Goal: Browse casually

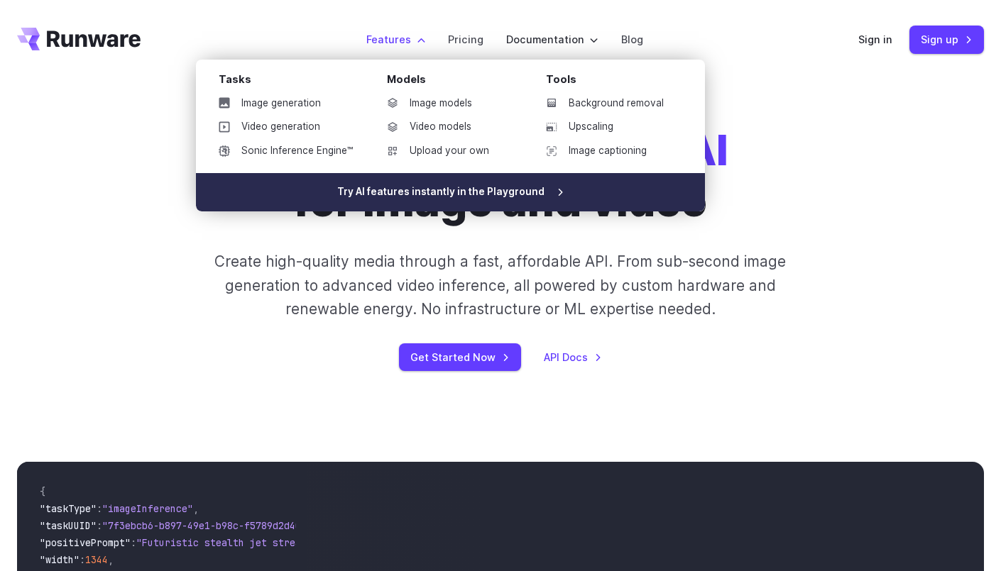
click at [512, 194] on link "Try AI features instantly in the Playground" at bounding box center [450, 192] width 509 height 38
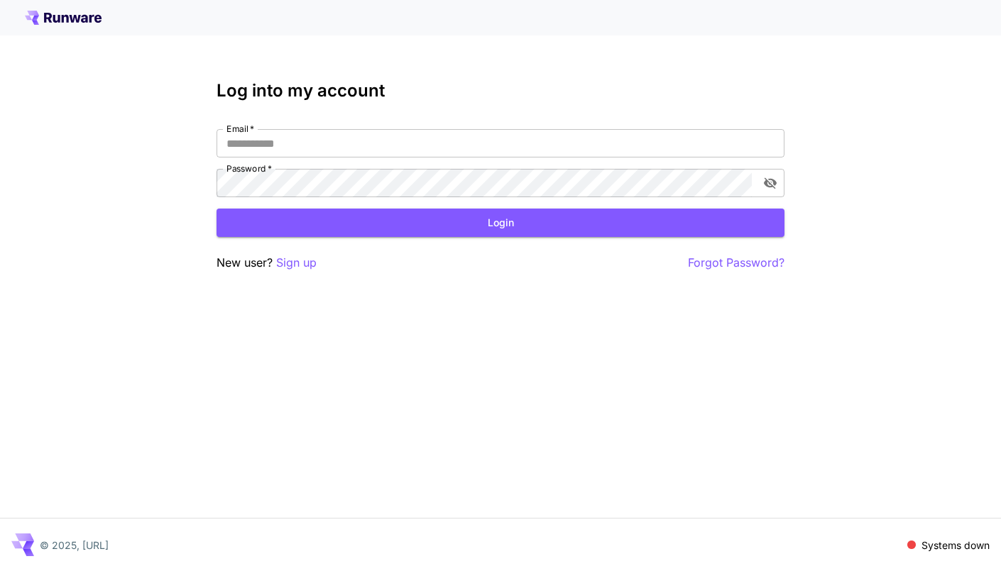
click at [62, 16] on icon at bounding box center [65, 19] width 7 height 8
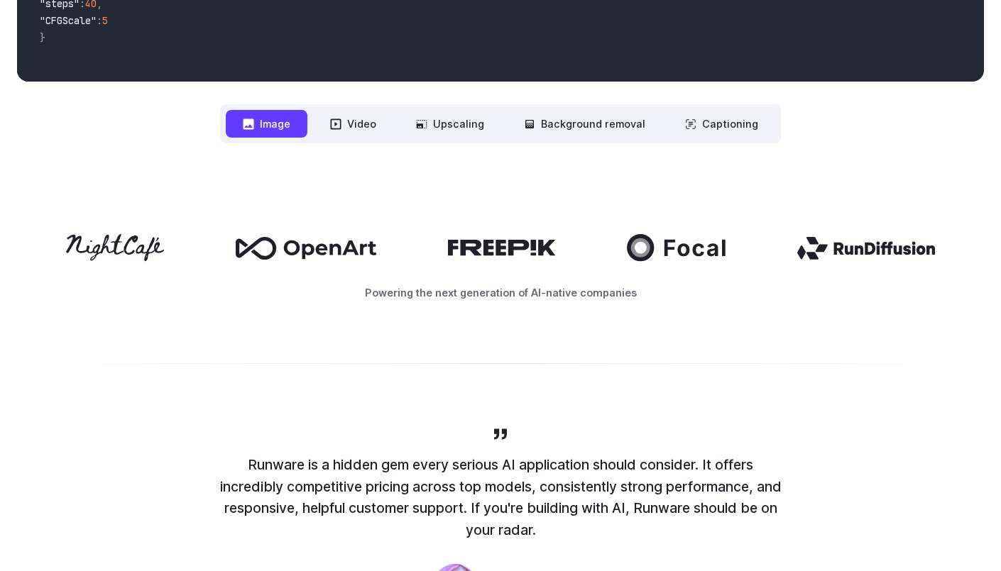
scroll to position [607, 0]
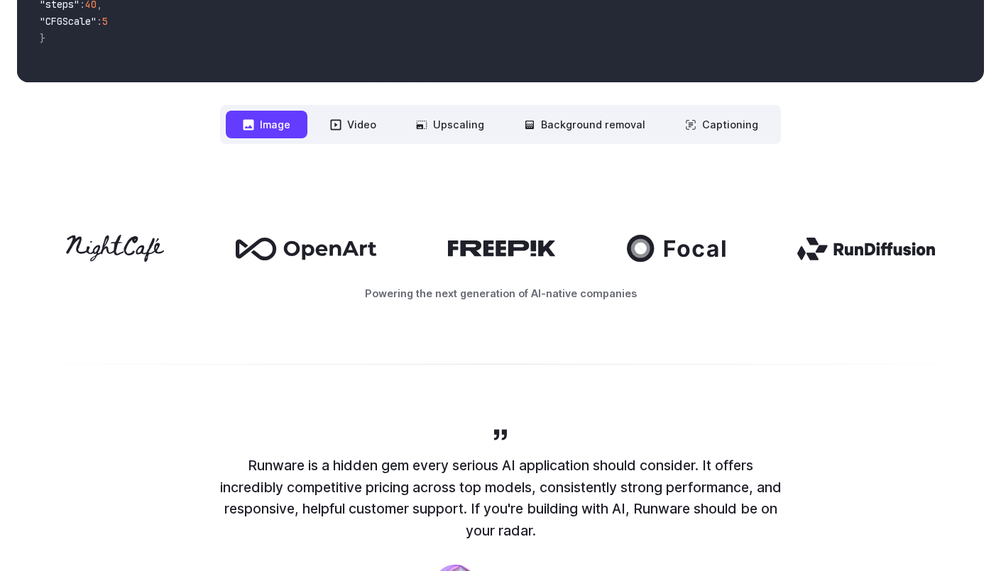
click at [383, 153] on div "**********" at bounding box center [500, 0] width 1001 height 380
click at [367, 119] on button "Video" at bounding box center [353, 125] width 80 height 28
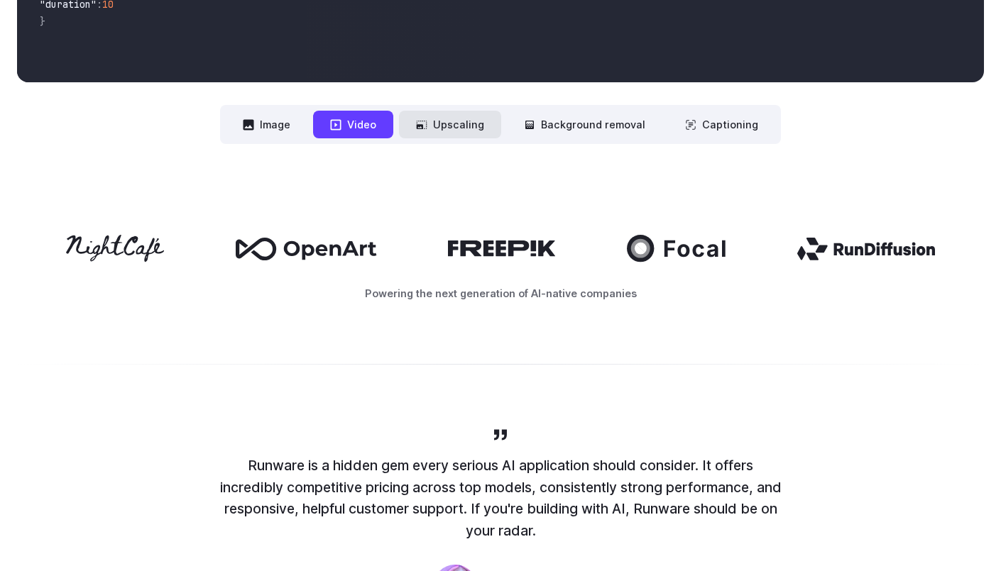
click at [446, 115] on button "Upscaling" at bounding box center [450, 125] width 102 height 28
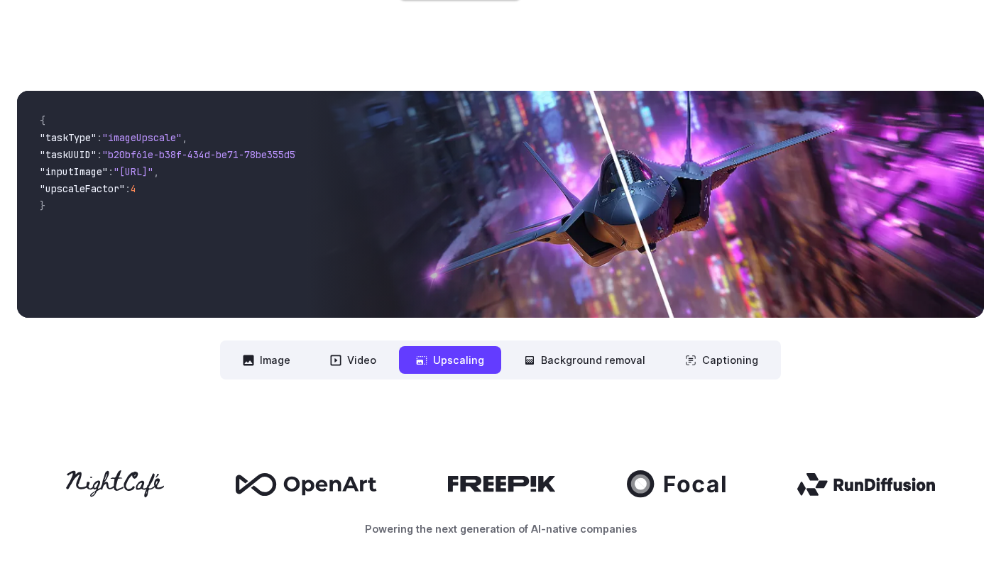
scroll to position [365, 0]
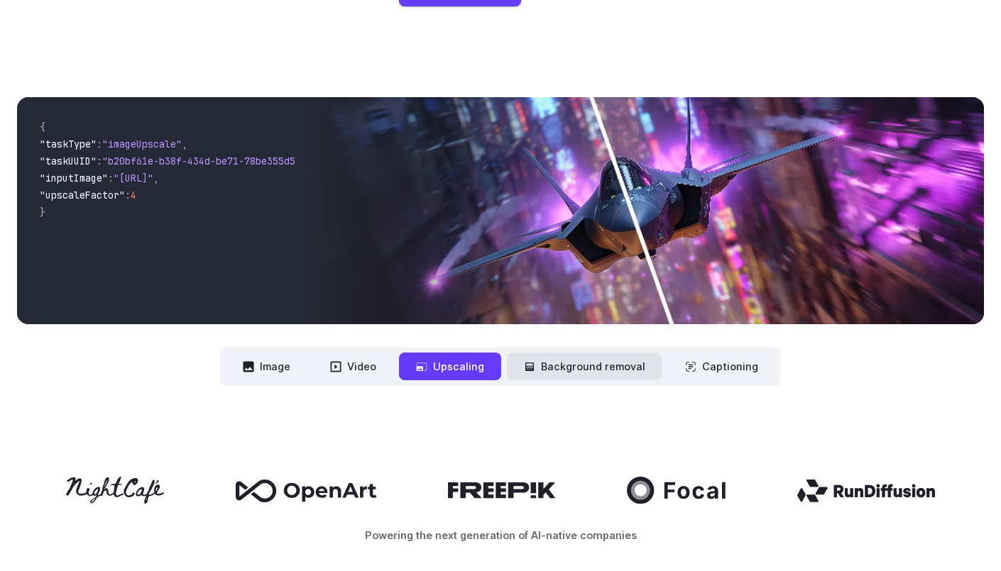
click at [549, 360] on button "Background removal" at bounding box center [584, 367] width 155 height 28
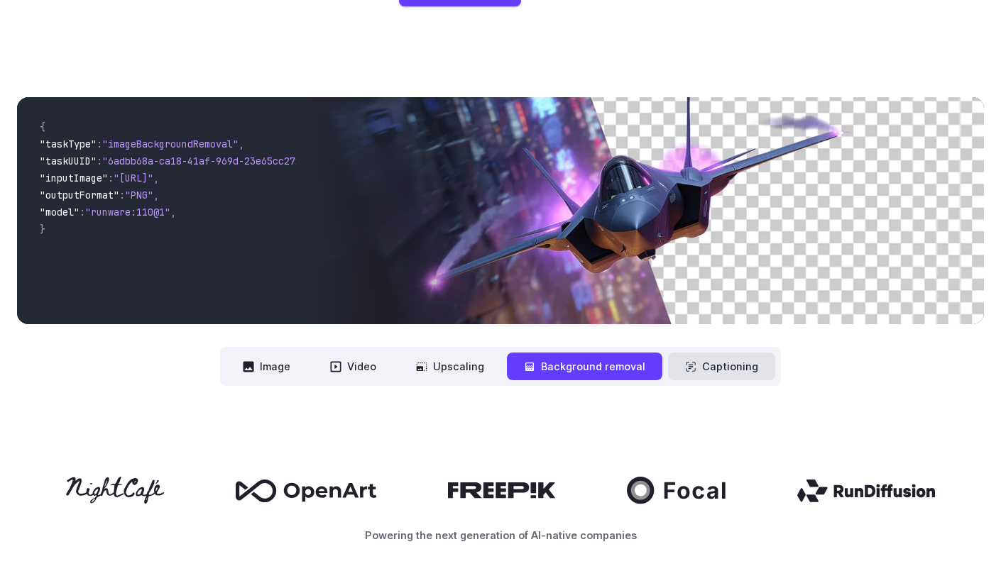
click at [708, 369] on button "Captioning" at bounding box center [721, 367] width 107 height 28
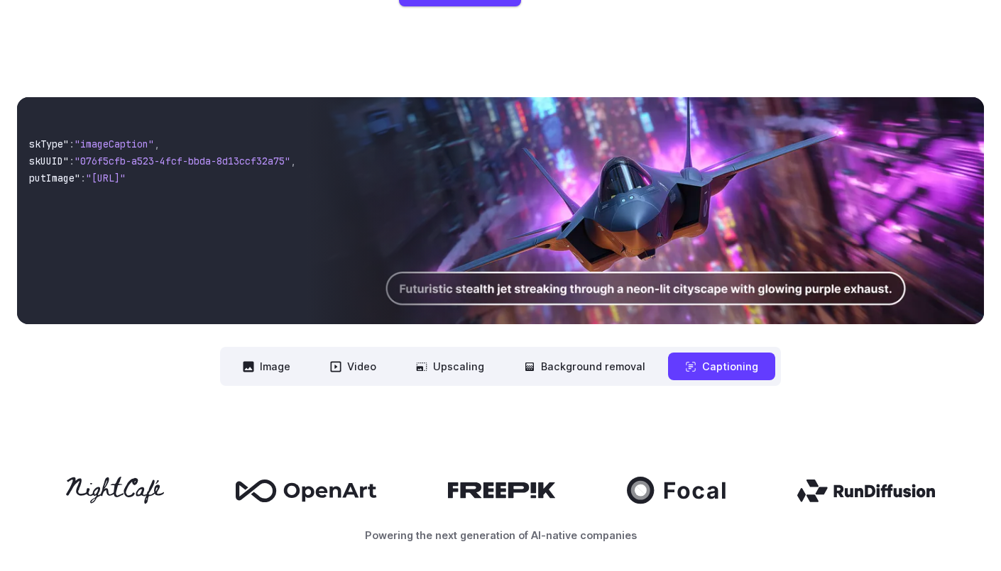
scroll to position [0, 0]
click at [290, 368] on button "Image" at bounding box center [267, 367] width 82 height 28
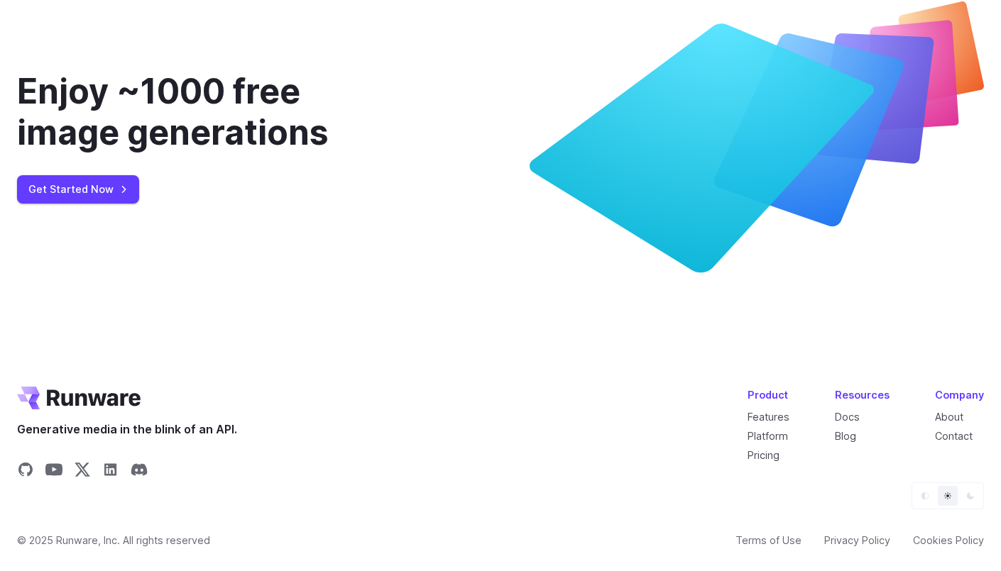
scroll to position [5283, 0]
click at [113, 468] on icon "Share on LinkedIn" at bounding box center [110, 469] width 17 height 17
